Goal: Task Accomplishment & Management: Manage account settings

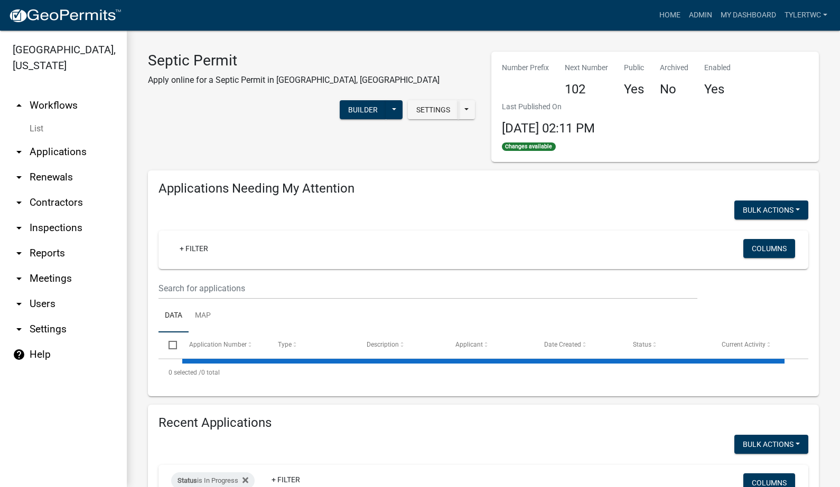
select select "2: 50"
select select "3: 100"
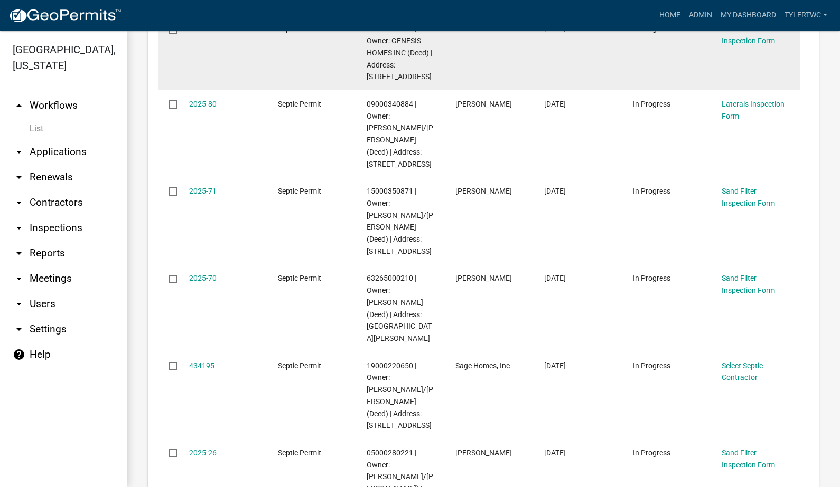
scroll to position [3639, 0]
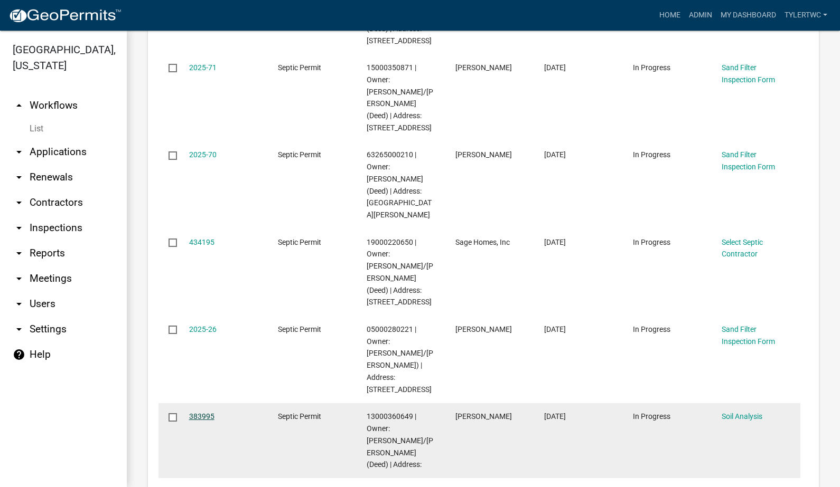
click at [202, 412] on link "383995" at bounding box center [201, 416] width 25 height 8
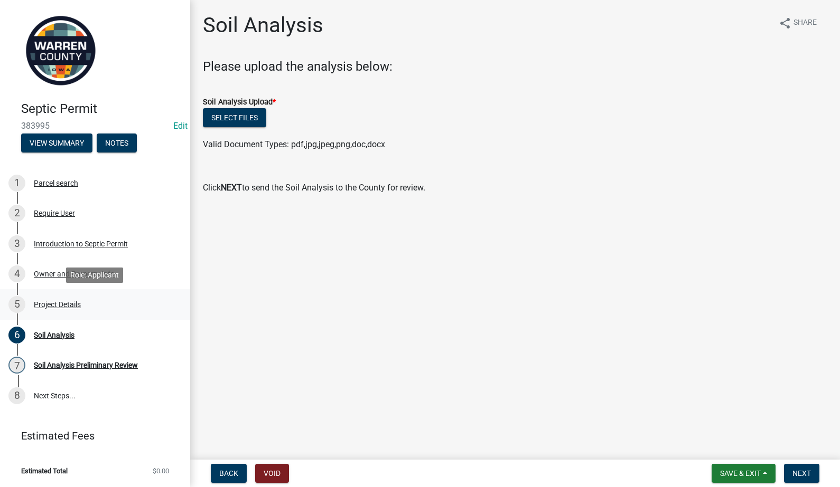
click at [53, 304] on div "Project Details" at bounding box center [57, 304] width 47 height 7
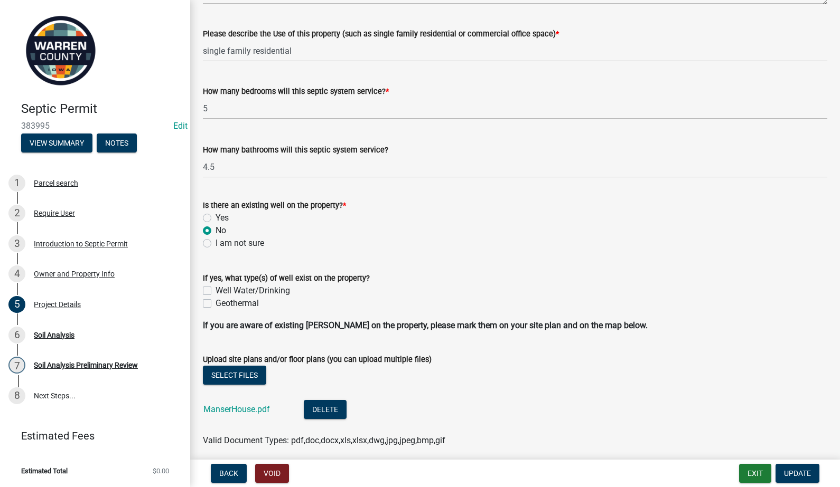
scroll to position [131, 0]
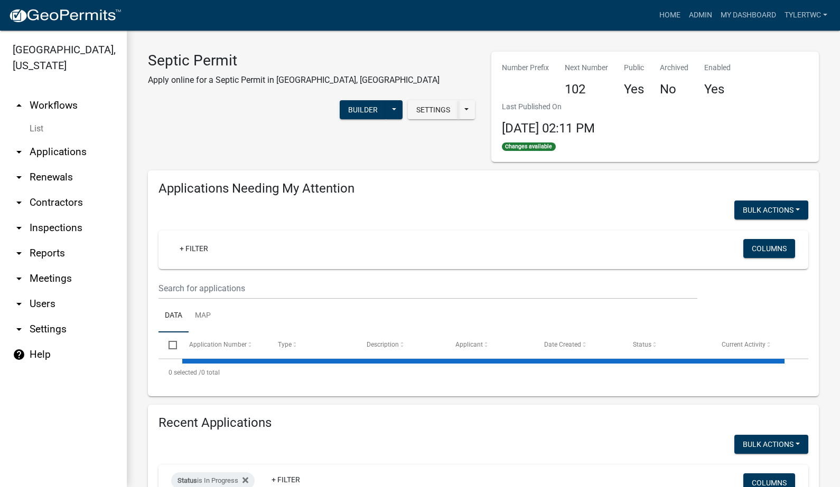
select select "2: 50"
select select "3: 100"
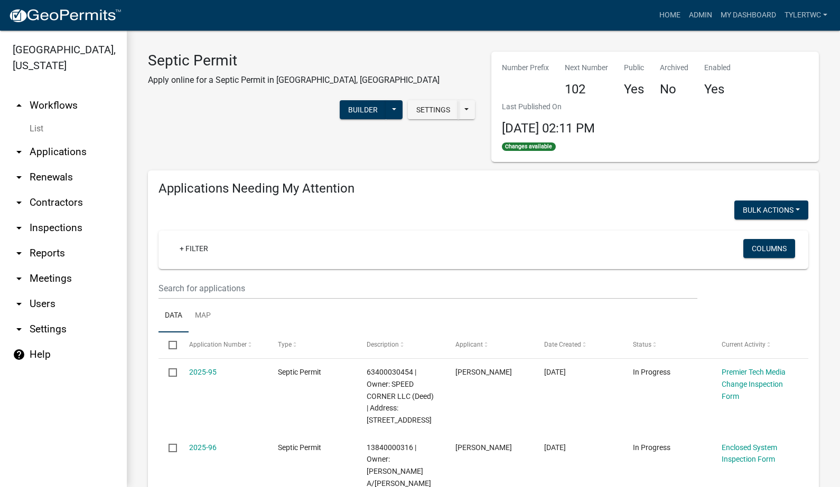
click at [67, 139] on link "arrow_drop_down Applications" at bounding box center [63, 151] width 127 height 25
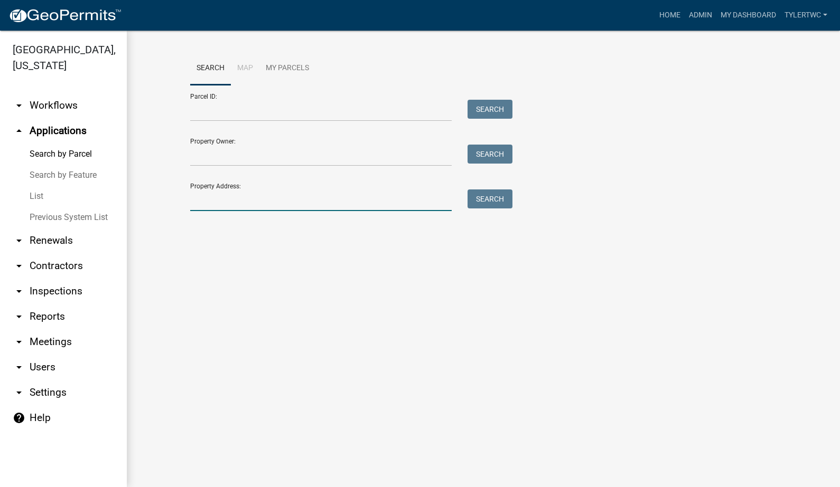
click at [246, 199] on input "Property Address:" at bounding box center [320, 201] width 261 height 22
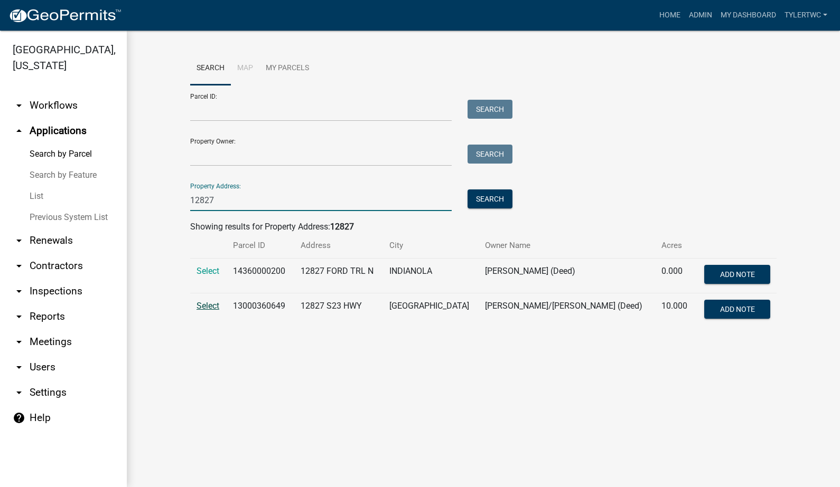
type input "12827"
click at [200, 305] on span "Select" at bounding box center [207, 306] width 23 height 10
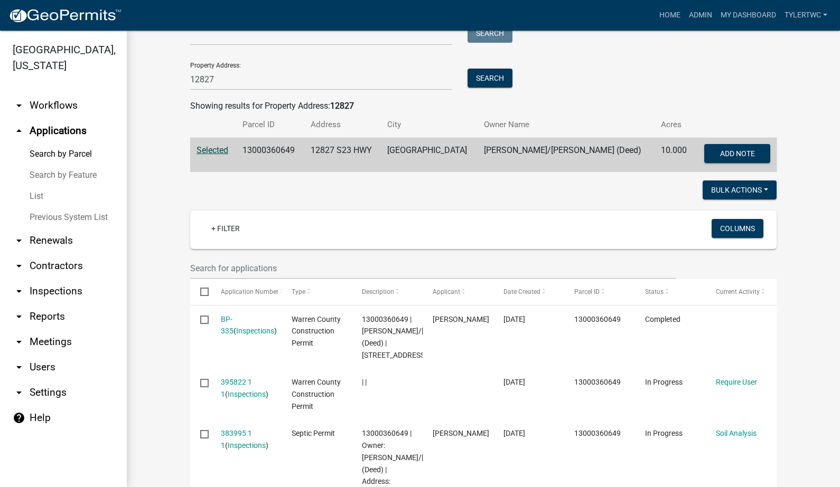
scroll to position [58, 0]
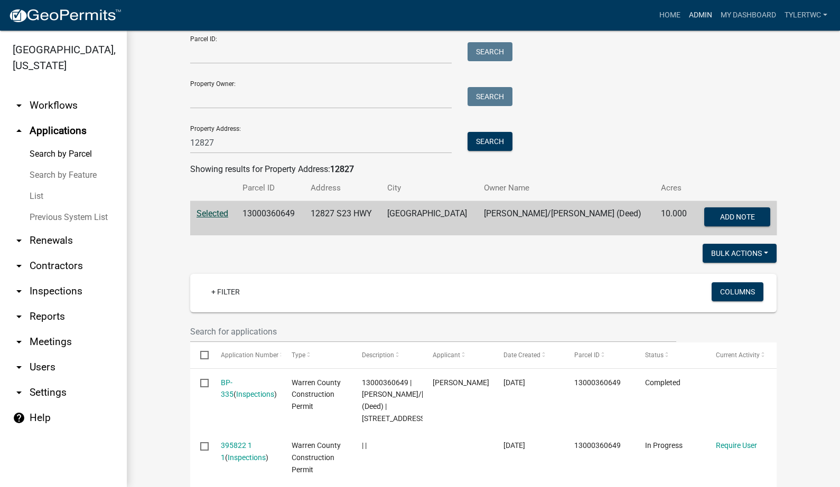
click at [704, 14] on link "Admin" at bounding box center [700, 15] width 32 height 20
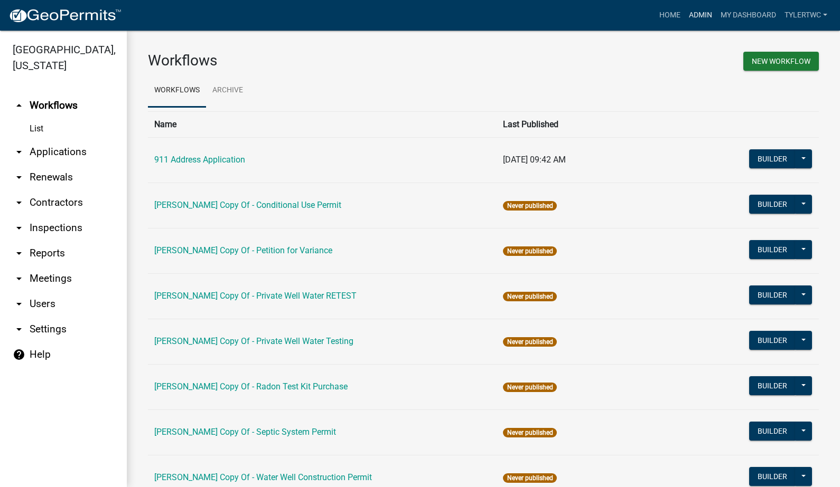
scroll to position [633, 0]
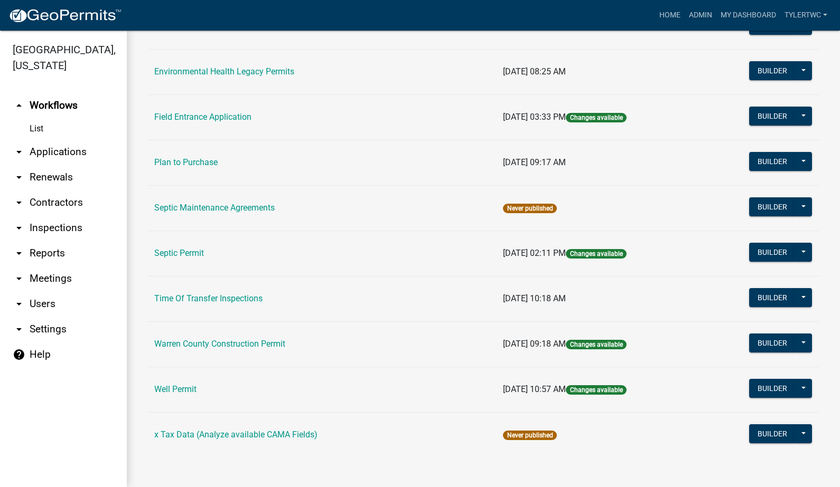
click at [186, 249] on link "Septic Permit" at bounding box center [179, 253] width 50 height 10
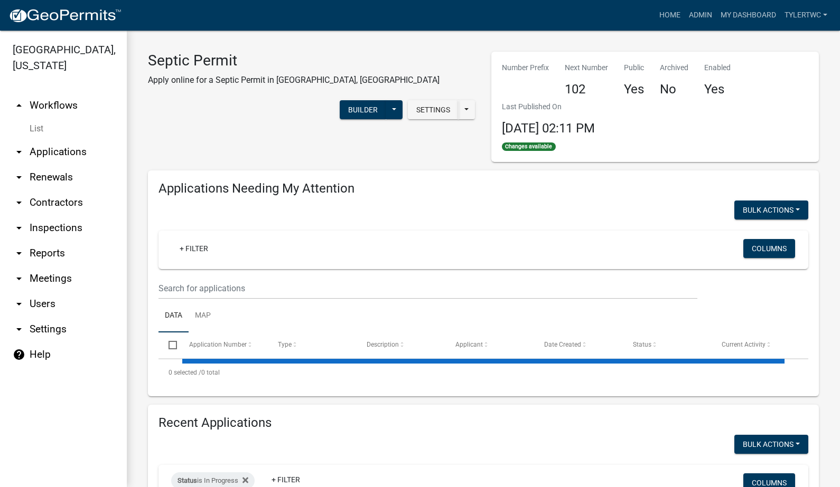
select select "2: 50"
select select "3: 100"
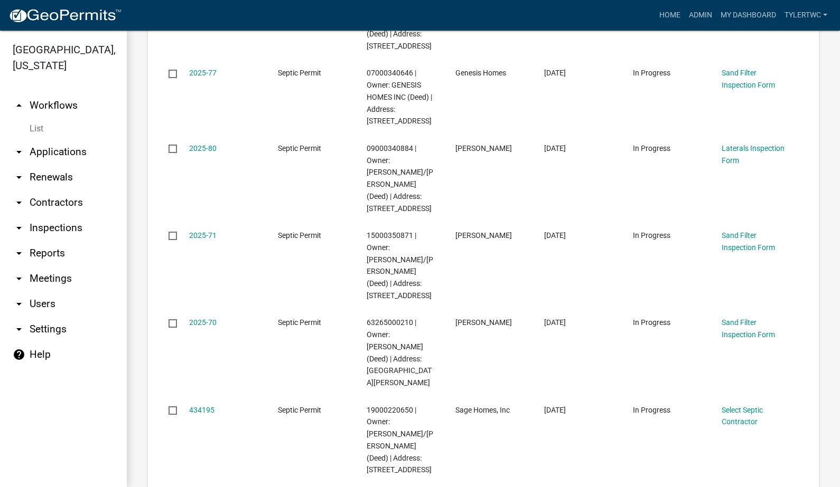
scroll to position [3450, 0]
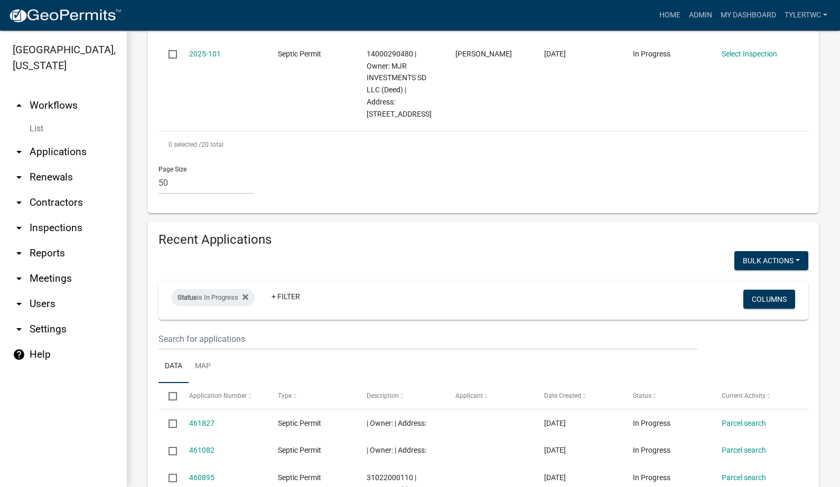
scroll to position [1848, 0]
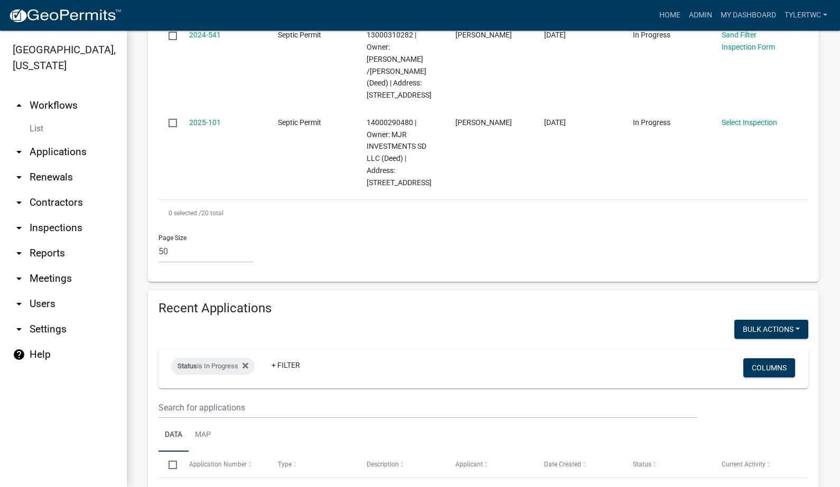
click at [737, 344] on button "Void" at bounding box center [765, 356] width 84 height 25
checkbox input "false"
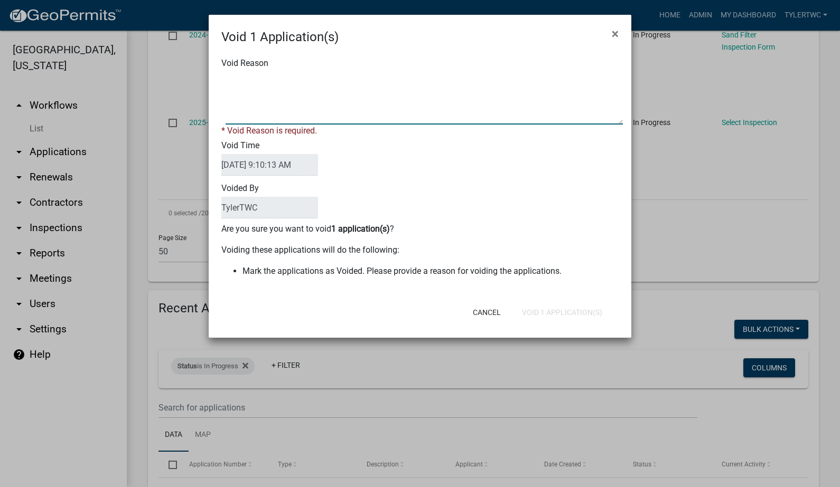
click at [293, 94] on textarea "Void Reason" at bounding box center [423, 98] width 397 height 53
type textarea "NA"
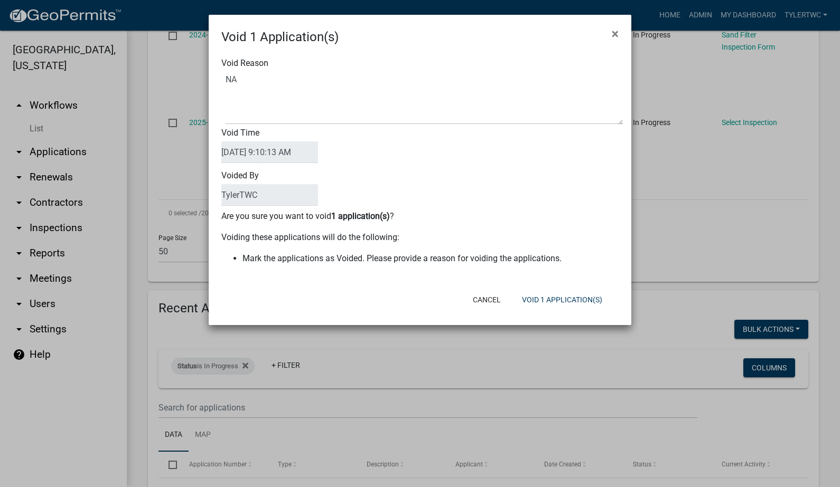
click at [419, 299] on div "Cancel Void 1 Application(s)" at bounding box center [489, 299] width 260 height 27
click at [579, 297] on button "Void 1 Application(s)" at bounding box center [561, 299] width 97 height 19
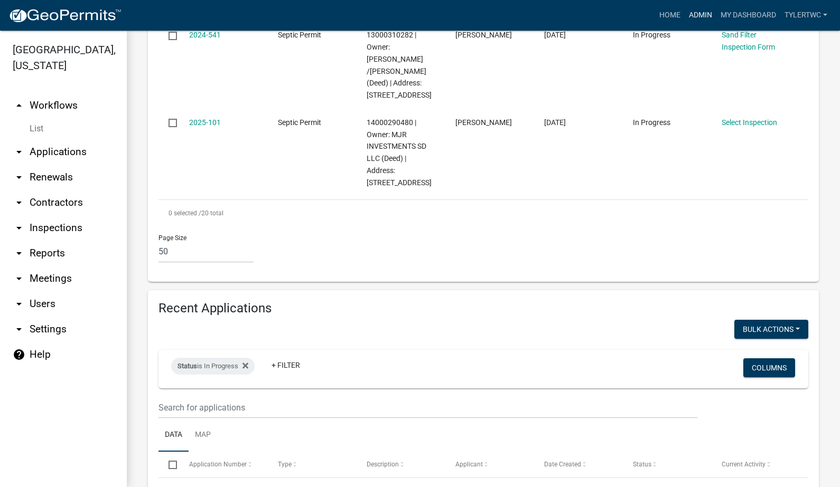
click at [696, 11] on link "Admin" at bounding box center [700, 15] width 32 height 20
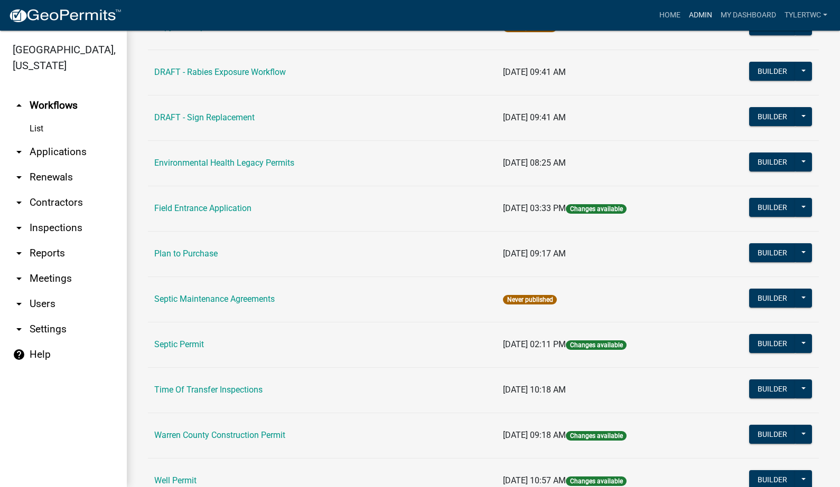
scroll to position [633, 0]
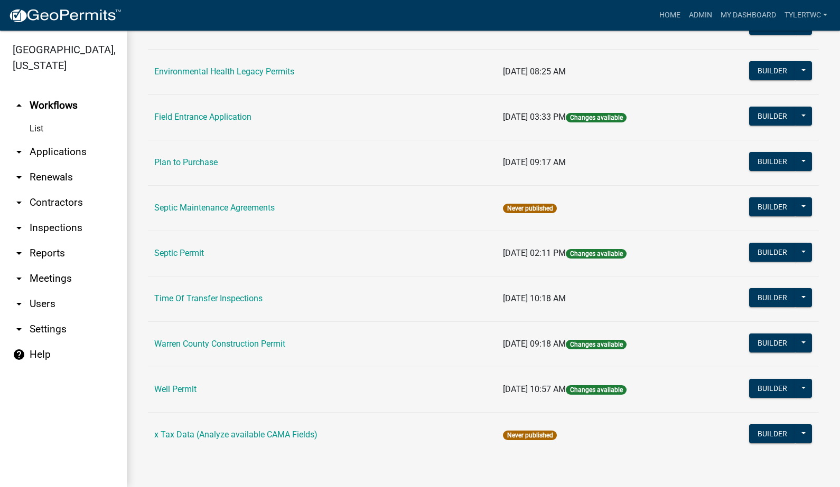
click at [177, 250] on link "Septic Permit" at bounding box center [179, 253] width 50 height 10
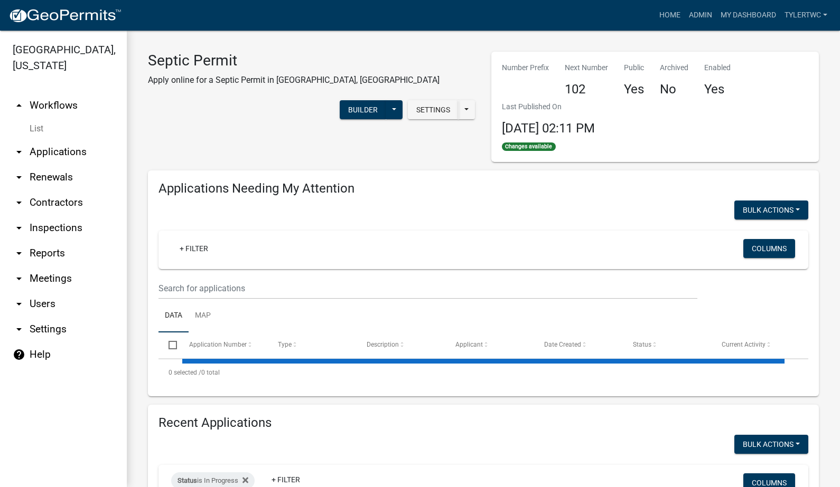
select select "2: 50"
select select "3: 100"
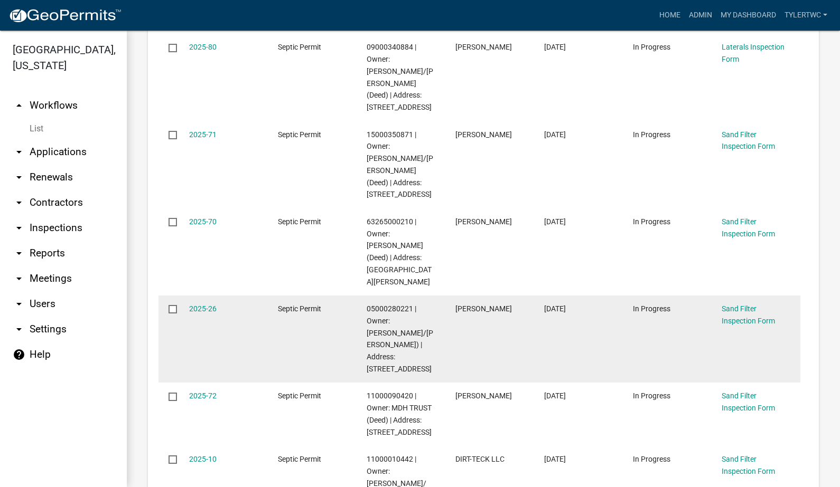
scroll to position [1356, 0]
